Goal: Task Accomplishment & Management: Complete application form

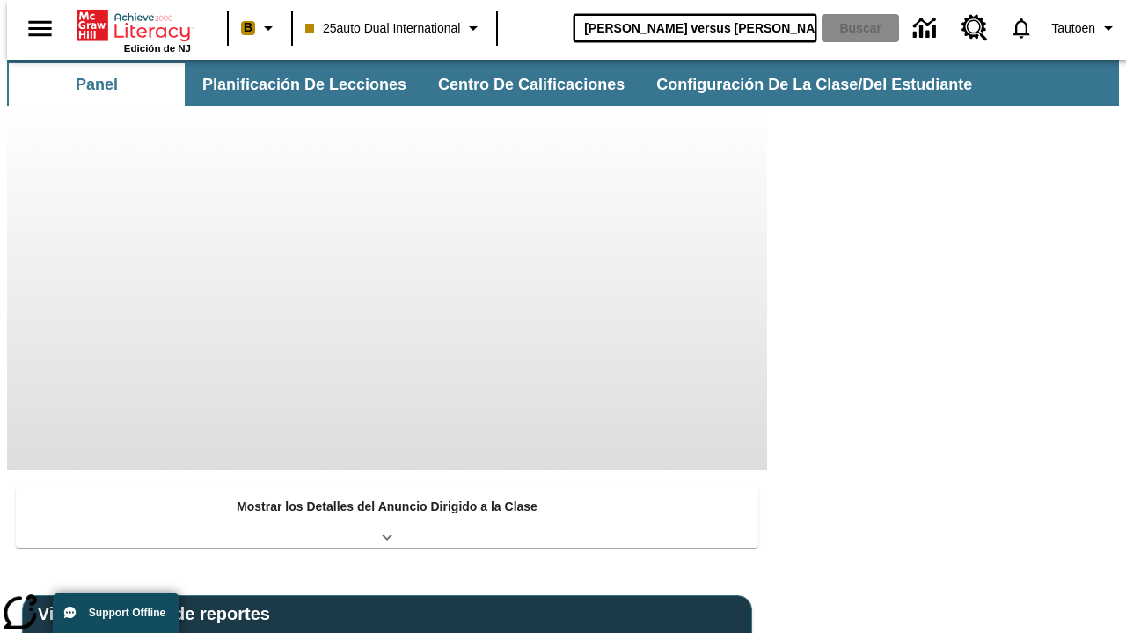
type input "Miguel Ángel versus Leonardo"
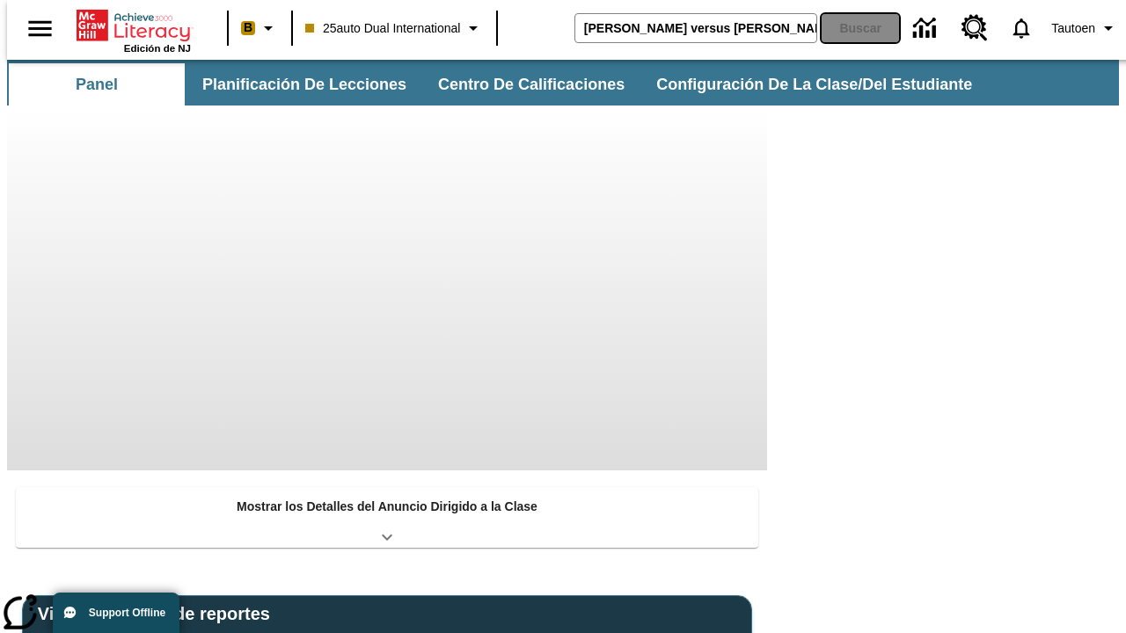
click at [849, 28] on button "Buscar" at bounding box center [860, 28] width 77 height 28
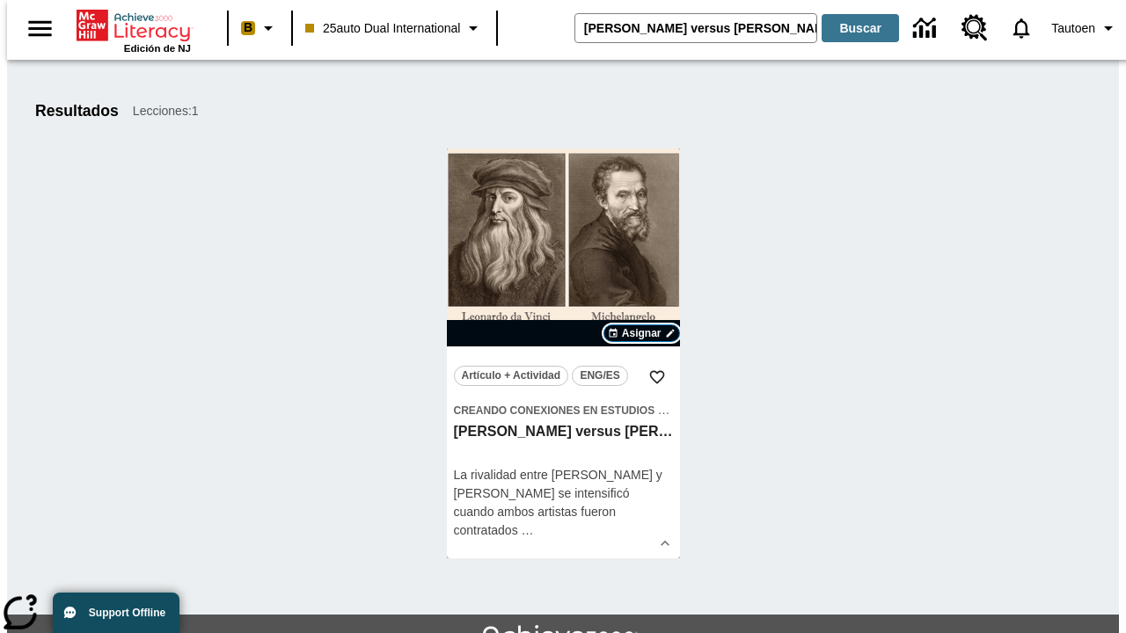
click at [641, 333] on span "Asignar" at bounding box center [642, 334] width 40 height 16
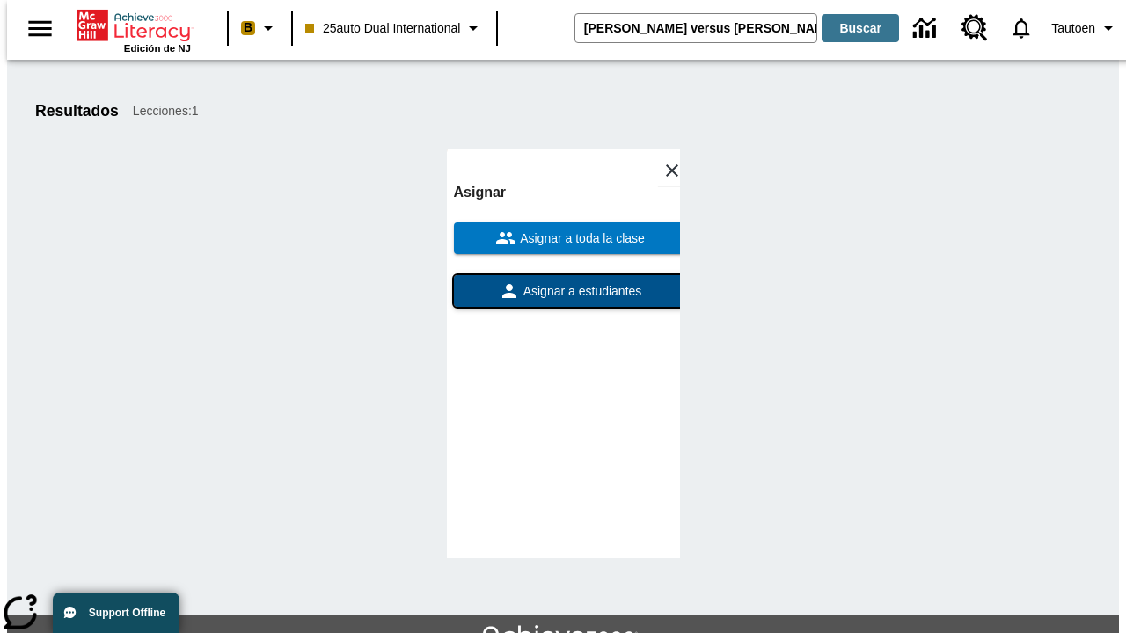
click at [563, 282] on span "Asignar a estudiantes" at bounding box center [581, 291] width 122 height 18
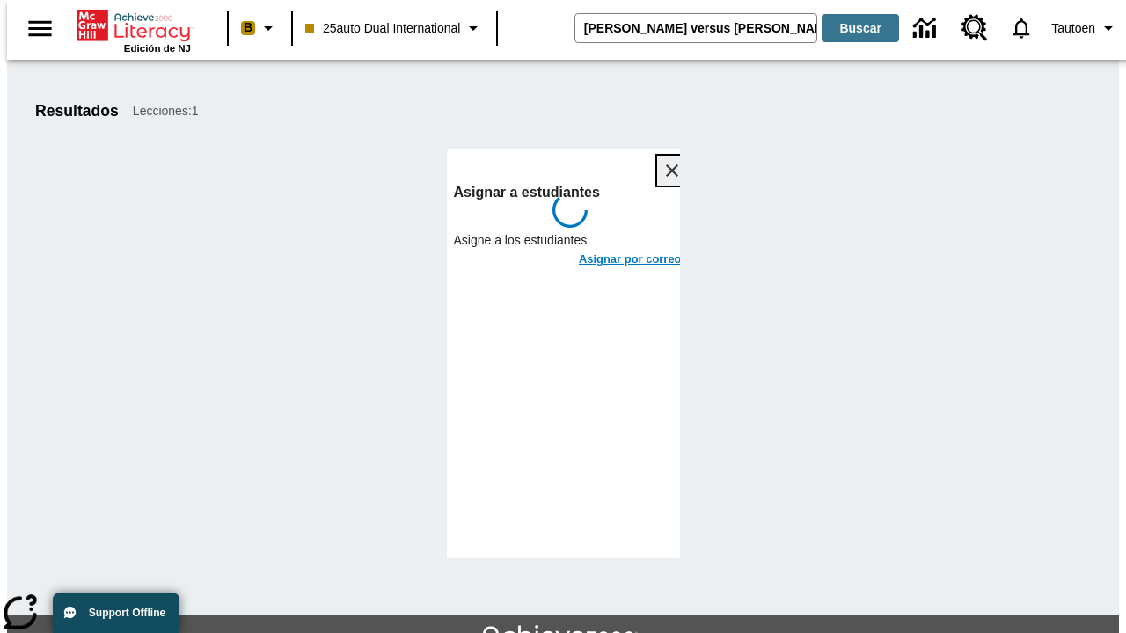
scroll to position [96, 0]
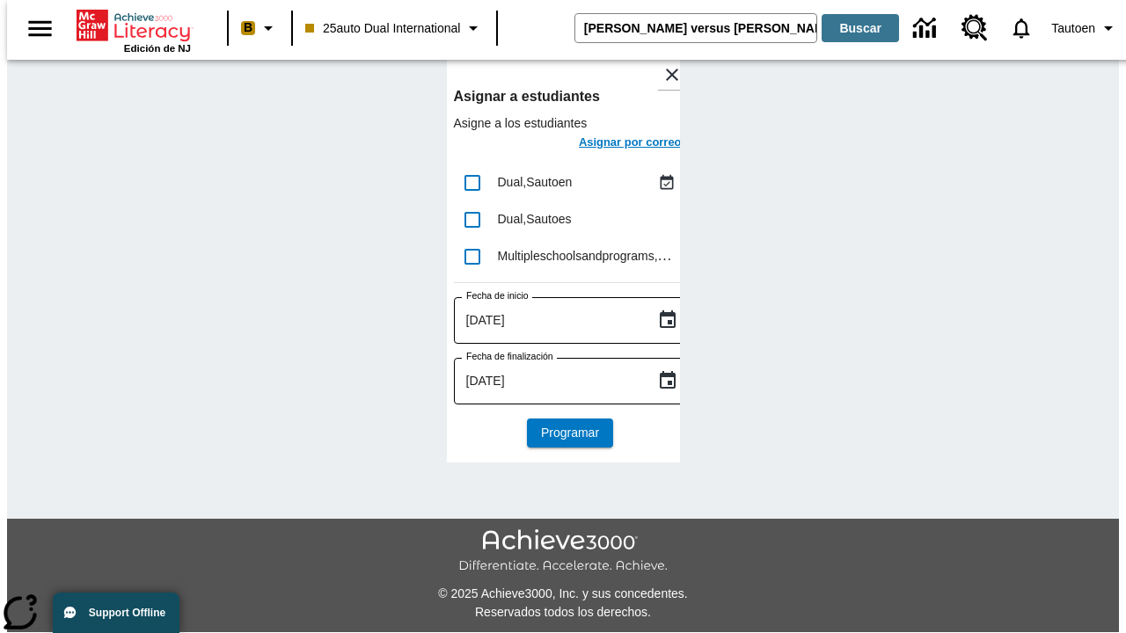
click at [614, 144] on h6 "Asignar por correo" at bounding box center [630, 143] width 103 height 20
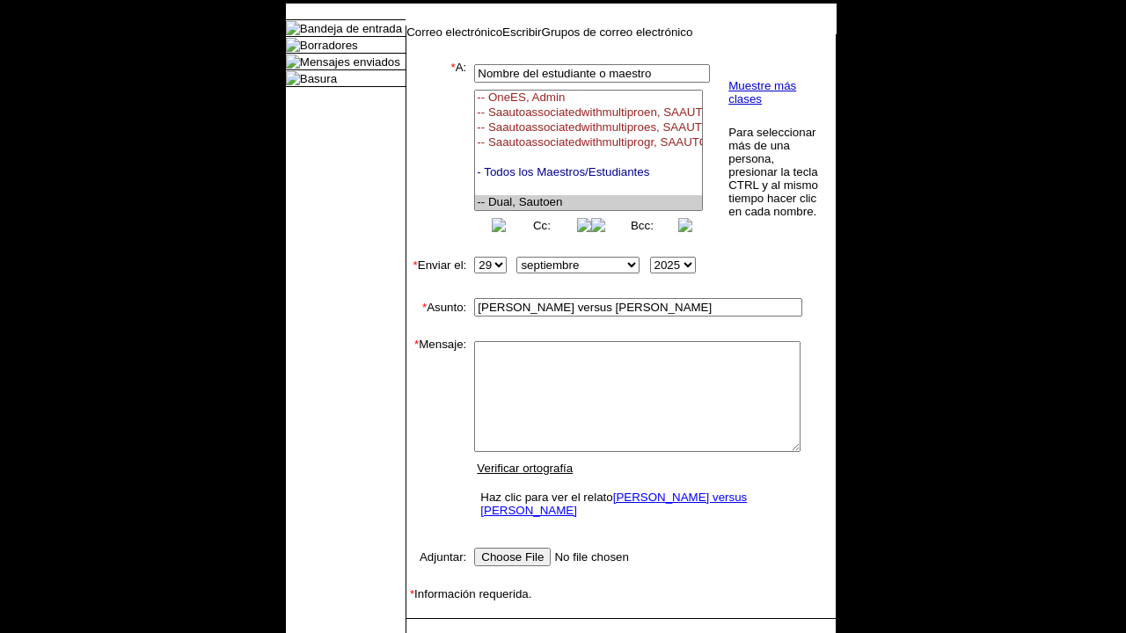
select select "U,21476361,1"
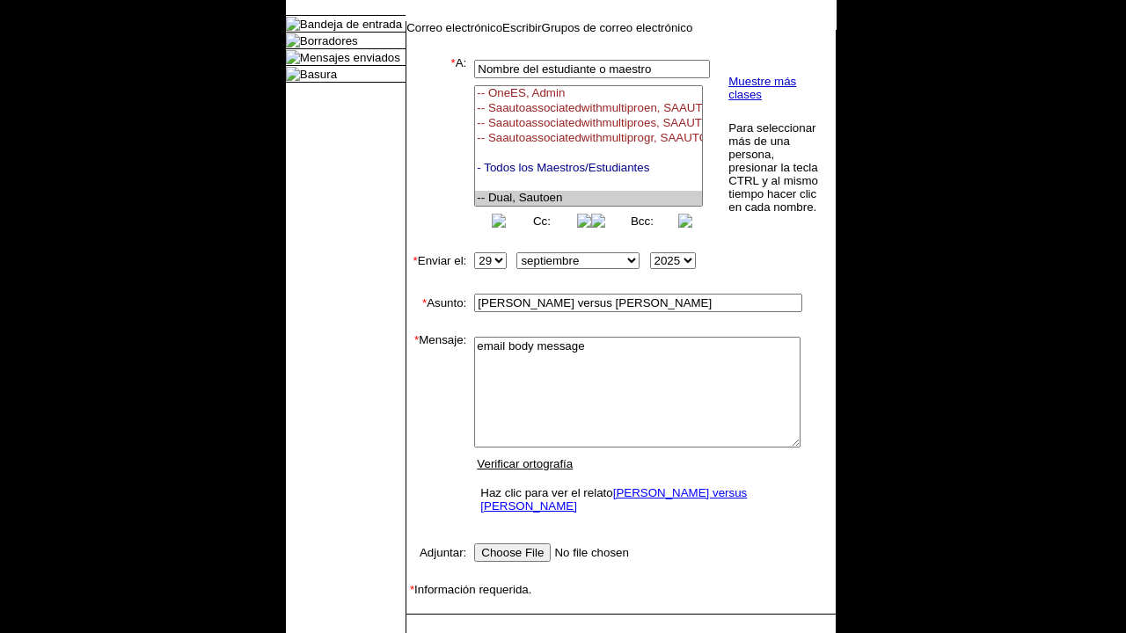
type textarea "email body message"
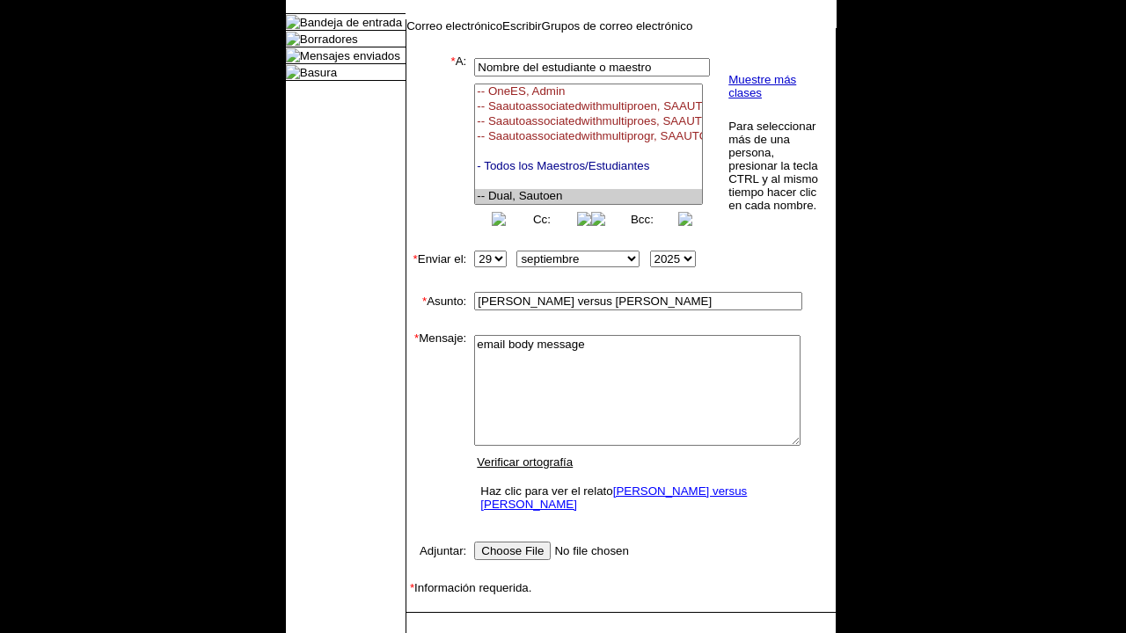
click at [426, 633] on link "Enviar" at bounding box center [434, 639] width 33 height 13
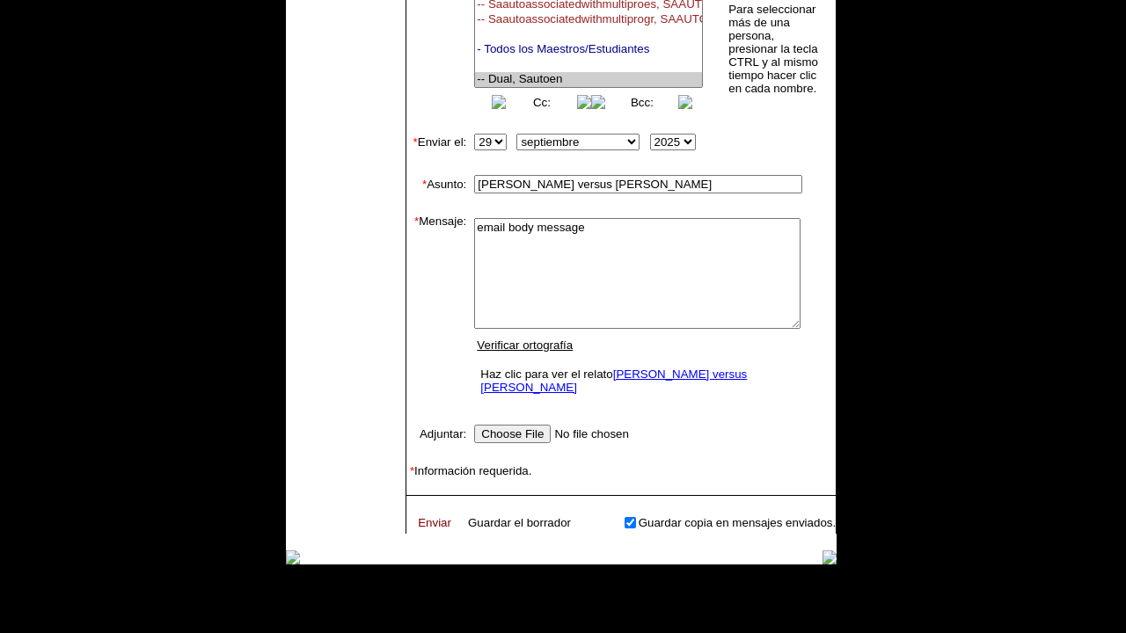
scroll to position [284, 0]
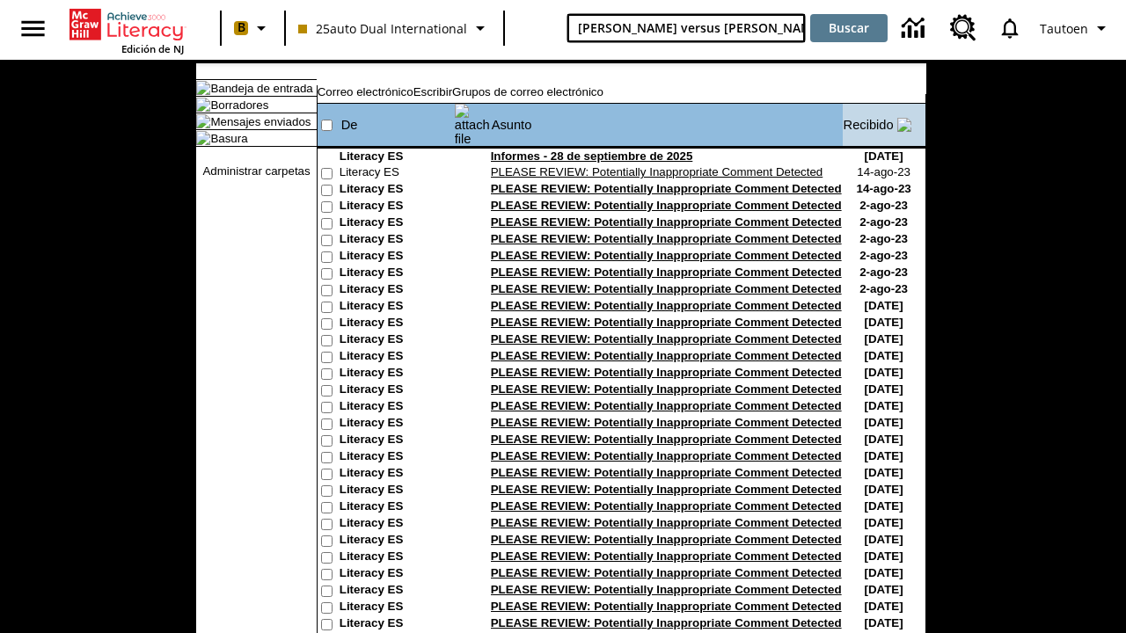
type input "Miguel Ángel versus Leonardo"
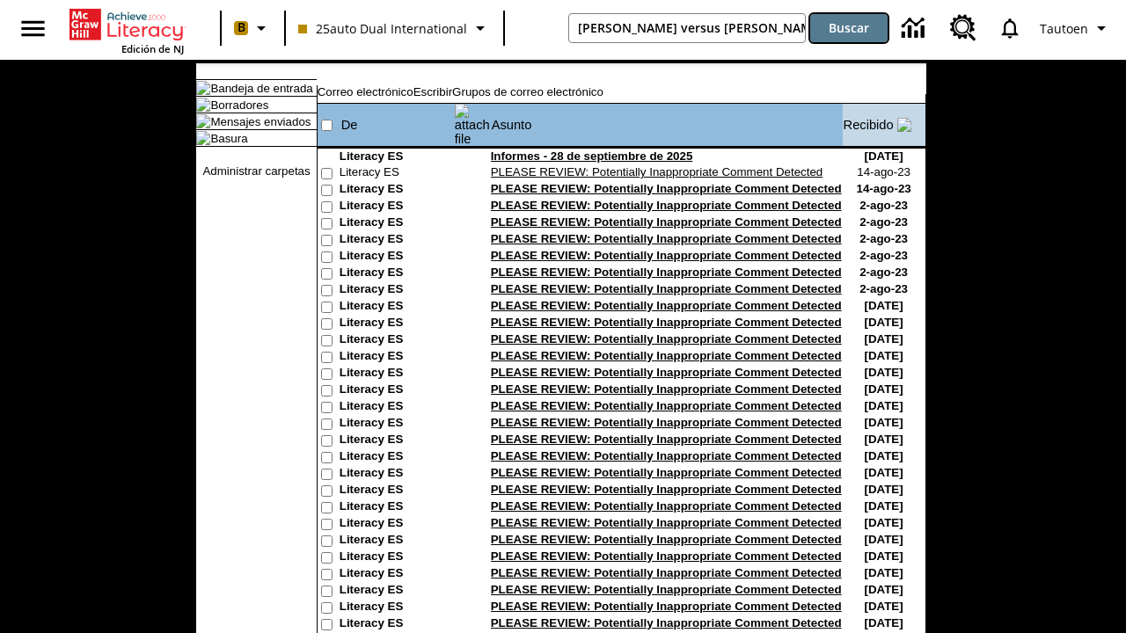
click at [849, 28] on button "Buscar" at bounding box center [848, 28] width 77 height 28
